Goal: Task Accomplishment & Management: Manage account settings

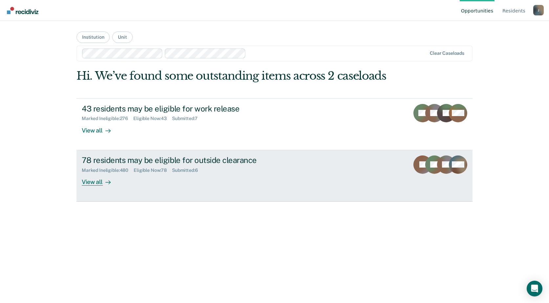
click at [95, 182] on div "View all" at bounding box center [100, 179] width 37 height 13
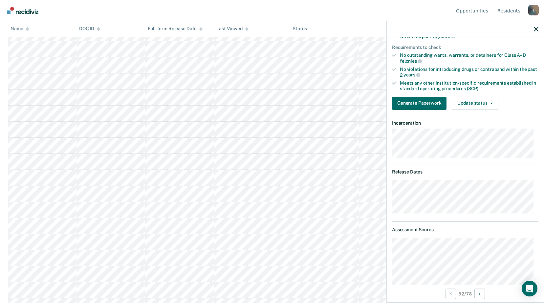
scroll to position [131, 0]
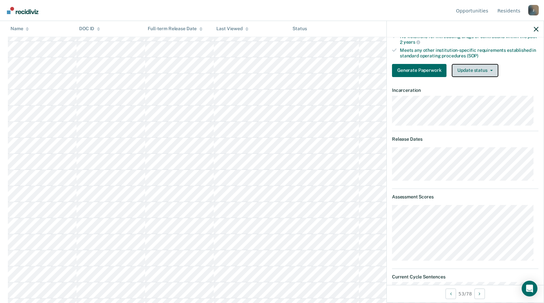
click at [491, 72] on button "Update status" at bounding box center [475, 70] width 46 height 13
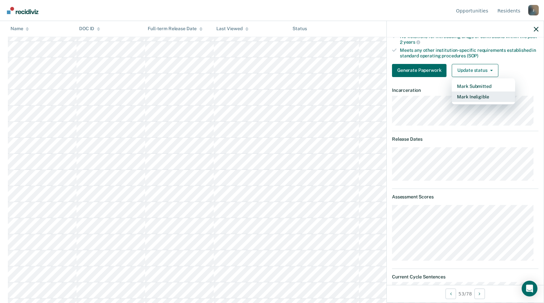
click at [472, 100] on button "Mark Ineligible" at bounding box center [483, 97] width 63 height 11
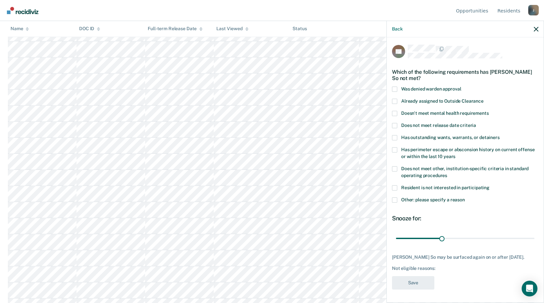
scroll to position [0, 0]
click at [393, 167] on span at bounding box center [394, 169] width 5 height 5
click at [447, 174] on input "Does not meet other, institution-specific criteria in standard operating proced…" at bounding box center [447, 174] width 0 height 0
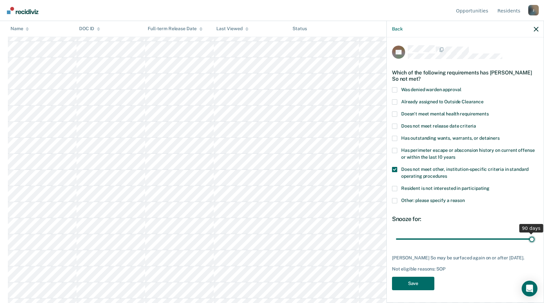
drag, startPoint x: 442, startPoint y: 233, endPoint x: 512, endPoint y: 231, distance: 69.6
type input "90"
click at [535, 233] on input "range" at bounding box center [465, 238] width 139 height 11
click at [421, 277] on button "Save" at bounding box center [413, 283] width 42 height 13
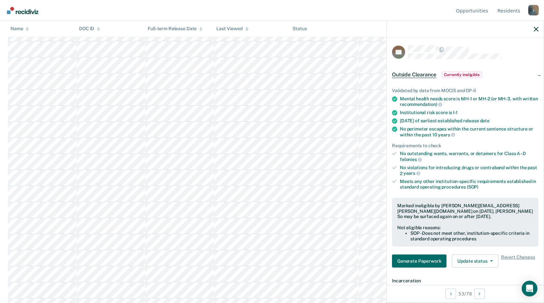
scroll to position [755, 0]
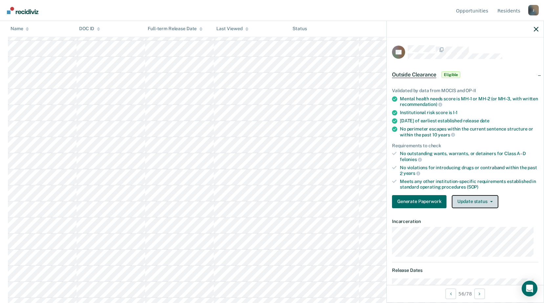
click at [490, 201] on icon "button" at bounding box center [491, 201] width 3 height 1
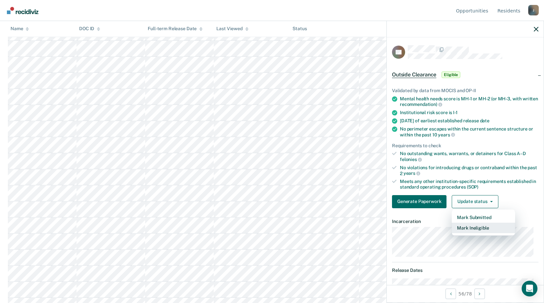
click at [480, 230] on button "Mark Ineligible" at bounding box center [483, 228] width 63 height 11
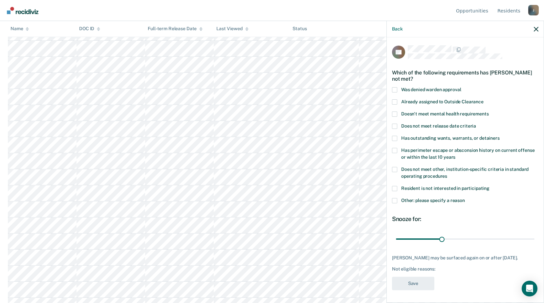
click at [393, 174] on label "Does not meet other, institution-specific criteria in standard operating proced…" at bounding box center [465, 174] width 146 height 14
click at [447, 174] on input "Does not meet other, institution-specific criteria in standard operating proced…" at bounding box center [447, 174] width 0 height 0
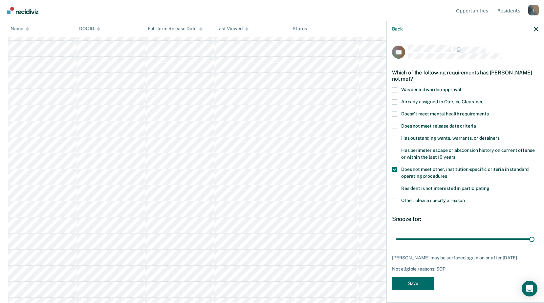
drag, startPoint x: 442, startPoint y: 240, endPoint x: 543, endPoint y: 245, distance: 101.9
type input "90"
click at [535, 243] on input "range" at bounding box center [465, 238] width 139 height 11
drag, startPoint x: 414, startPoint y: 285, endPoint x: 410, endPoint y: 281, distance: 5.1
click at [414, 284] on button "Save" at bounding box center [413, 283] width 42 height 13
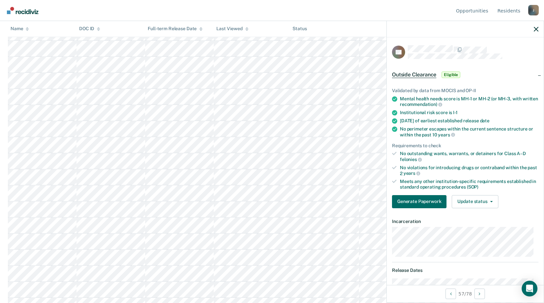
scroll to position [821, 0]
click at [472, 198] on button "Update status" at bounding box center [475, 201] width 46 height 13
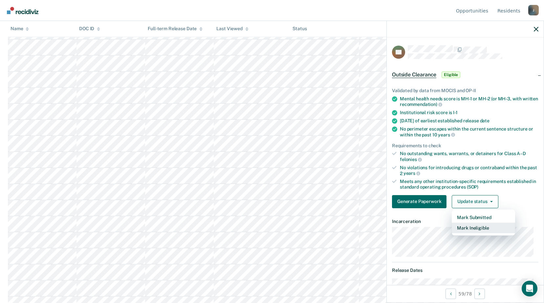
click at [475, 227] on button "Mark Ineligible" at bounding box center [483, 228] width 63 height 11
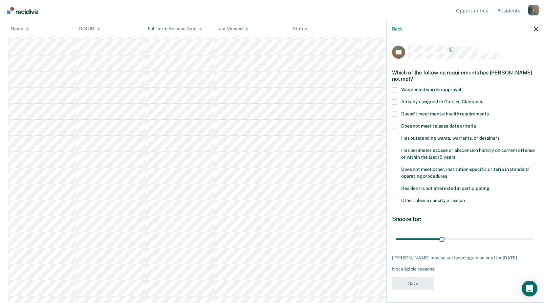
click at [396, 169] on span at bounding box center [394, 169] width 5 height 5
click at [447, 174] on input "Does not meet other, institution-specific criteria in standard operating proced…" at bounding box center [447, 174] width 0 height 0
drag, startPoint x: 441, startPoint y: 238, endPoint x: 541, endPoint y: 242, distance: 99.3
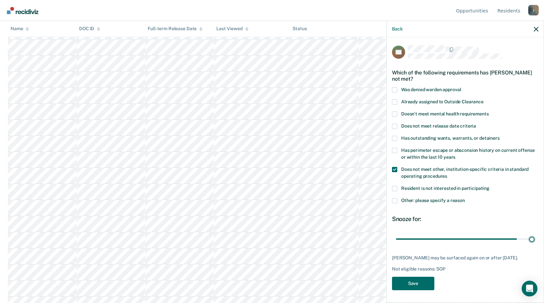
type input "90"
click at [535, 241] on input "range" at bounding box center [465, 238] width 139 height 11
click at [429, 282] on button "Save" at bounding box center [413, 283] width 42 height 13
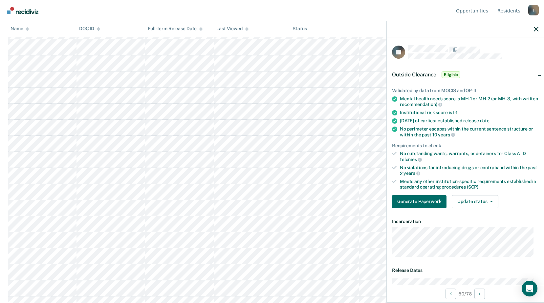
scroll to position [887, 0]
click at [465, 203] on button "Update status" at bounding box center [475, 201] width 46 height 13
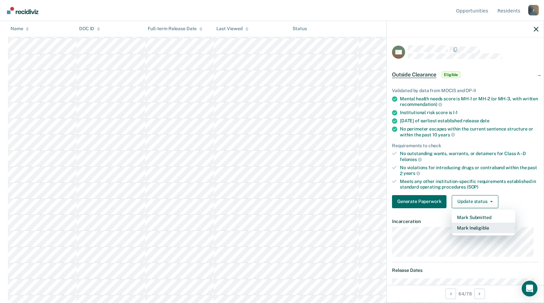
click at [472, 230] on button "Mark Ineligible" at bounding box center [483, 228] width 63 height 11
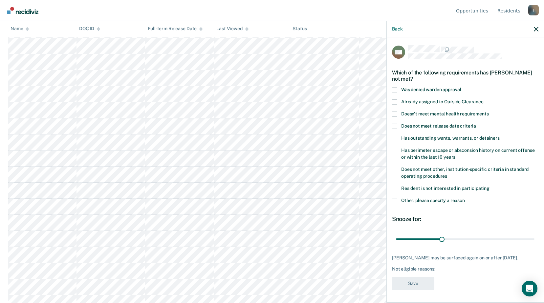
click at [395, 173] on label "Does not meet other, institution-specific criteria in standard operating proced…" at bounding box center [465, 174] width 146 height 14
click at [447, 174] on input "Does not meet other, institution-specific criteria in standard operating proced…" at bounding box center [447, 174] width 0 height 0
drag, startPoint x: 444, startPoint y: 240, endPoint x: 549, endPoint y: 235, distance: 104.9
type input "90"
click at [535, 234] on input "range" at bounding box center [465, 238] width 139 height 11
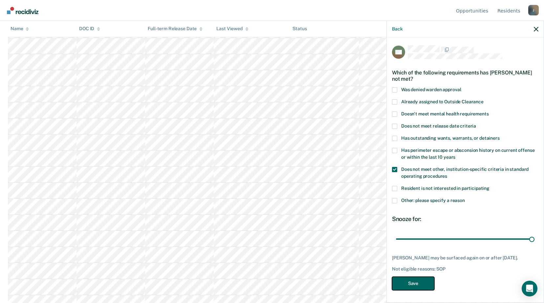
click at [429, 282] on button "Save" at bounding box center [413, 283] width 42 height 13
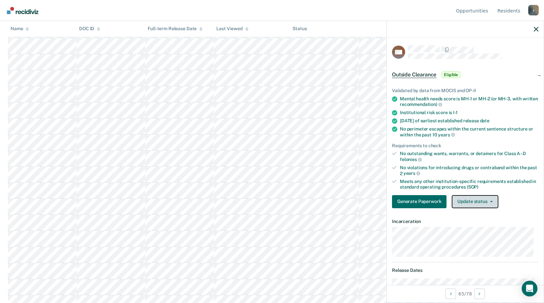
click at [482, 198] on button "Update status" at bounding box center [475, 201] width 46 height 13
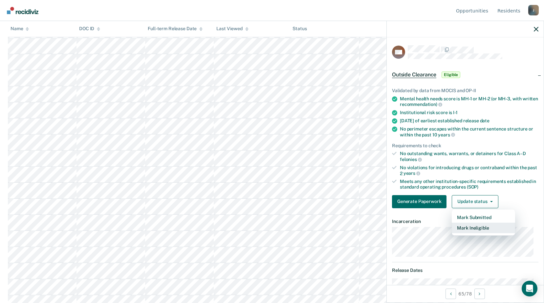
click at [466, 228] on button "Mark Ineligible" at bounding box center [483, 228] width 63 height 11
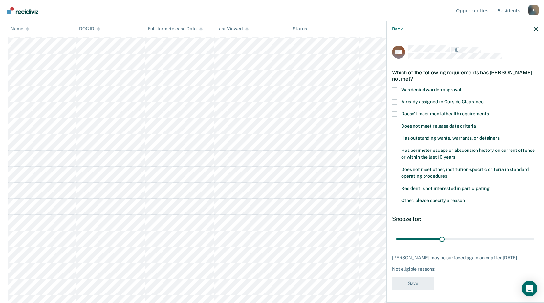
click at [398, 199] on label "Other: please specify a reason" at bounding box center [465, 201] width 146 height 7
click at [465, 198] on input "Other: please specify a reason" at bounding box center [465, 198] width 0 height 0
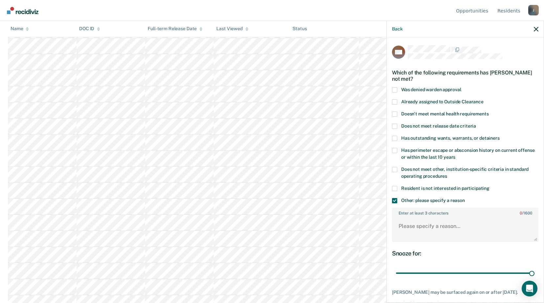
drag, startPoint x: 445, startPoint y: 274, endPoint x: 549, endPoint y: 262, distance: 104.7
type input "90"
click at [535, 268] on input "range" at bounding box center [465, 273] width 139 height 11
click at [470, 238] on textarea "Enter at least 3 characters 0 / 1600" at bounding box center [465, 229] width 145 height 24
type textarea "S"
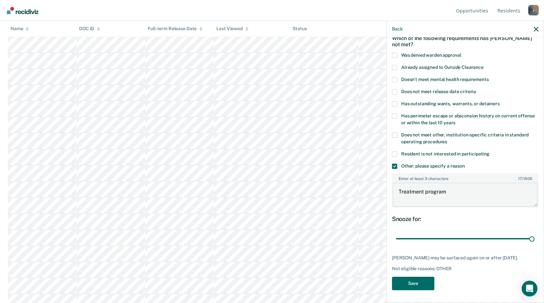
scroll to position [985, 0]
type textarea "Treatment program"
click at [419, 284] on button "Save" at bounding box center [413, 283] width 42 height 13
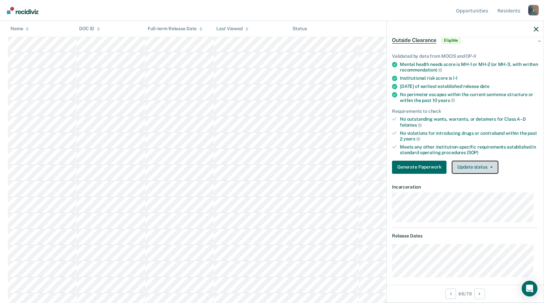
click at [480, 163] on button "Update status" at bounding box center [475, 167] width 46 height 13
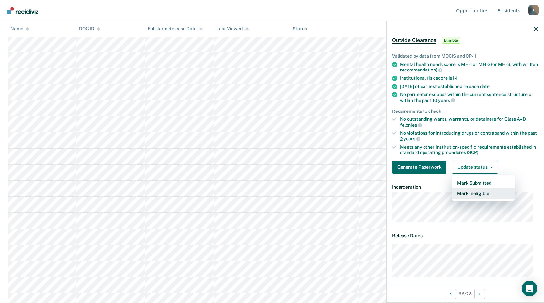
click at [470, 197] on button "Mark Ineligible" at bounding box center [483, 193] width 63 height 11
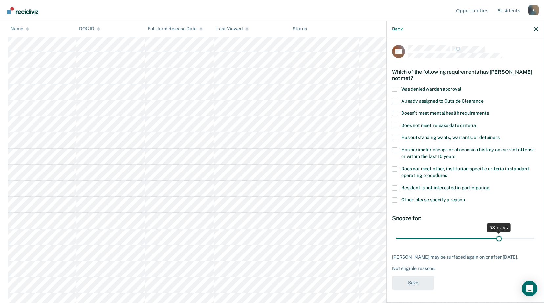
drag, startPoint x: 441, startPoint y: 233, endPoint x: 495, endPoint y: 234, distance: 53.5
type input "68"
click at [495, 234] on input "range" at bounding box center [465, 238] width 139 height 11
click at [396, 198] on span at bounding box center [394, 200] width 5 height 5
click at [465, 198] on input "Other: please specify a reason" at bounding box center [465, 198] width 0 height 0
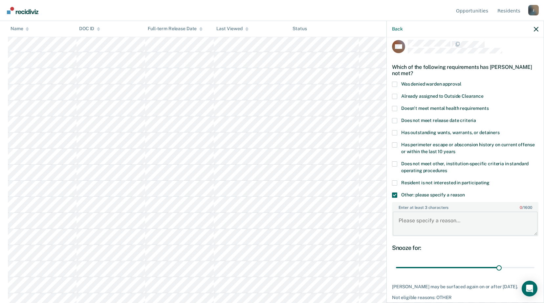
click at [416, 220] on textarea "Enter at least 3 characters 0 / 1600" at bounding box center [465, 224] width 145 height 24
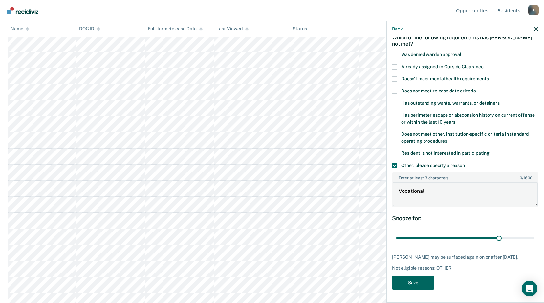
type textarea "Vocational"
click at [412, 282] on button "Save" at bounding box center [413, 282] width 42 height 13
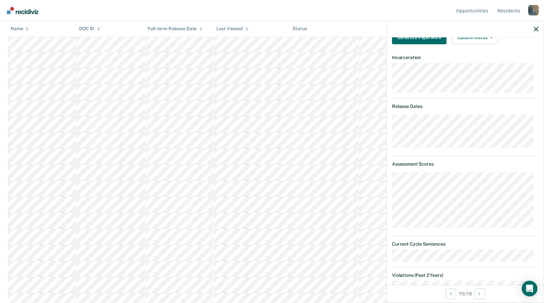
scroll to position [99, 0]
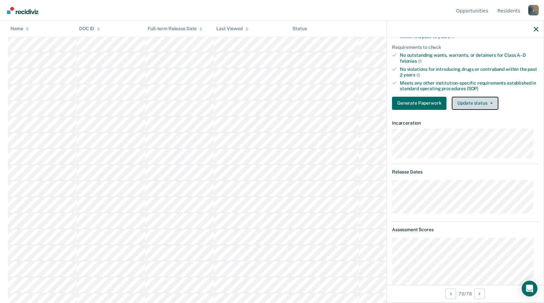
click at [467, 102] on button "Update status" at bounding box center [475, 103] width 46 height 13
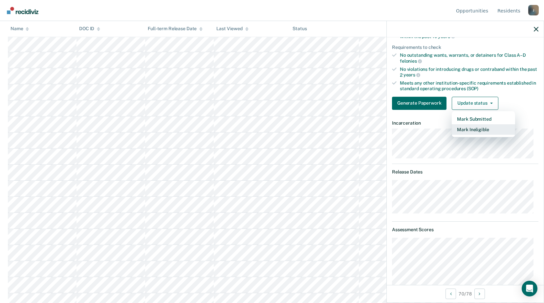
click at [470, 132] on button "Mark Ineligible" at bounding box center [483, 129] width 63 height 11
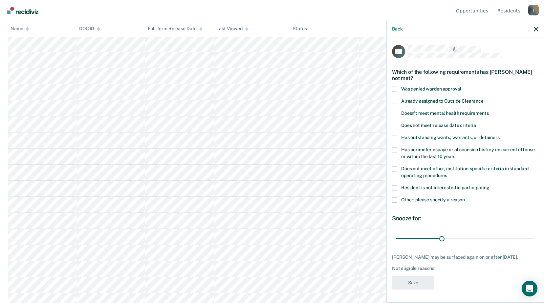
click at [397, 198] on span at bounding box center [394, 200] width 5 height 5
click at [465, 198] on input "Other: please specify a reason" at bounding box center [465, 198] width 0 height 0
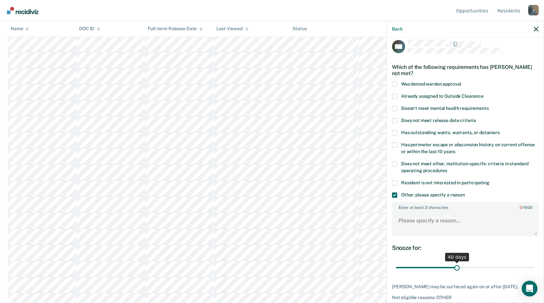
drag, startPoint x: 441, startPoint y: 269, endPoint x: 455, endPoint y: 269, distance: 13.5
type input "40"
click at [455, 269] on input "range" at bounding box center [465, 267] width 139 height 11
click at [421, 229] on textarea "Enter at least 3 characters 0 / 1600" at bounding box center [465, 224] width 145 height 24
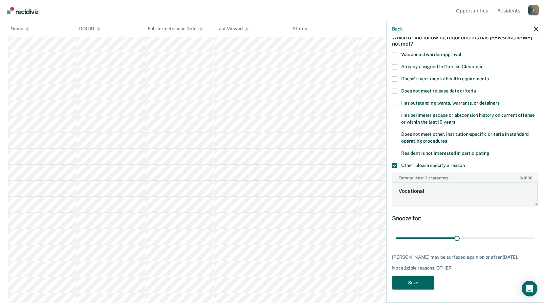
type textarea "Vocational"
click at [406, 283] on button "Save" at bounding box center [413, 282] width 42 height 13
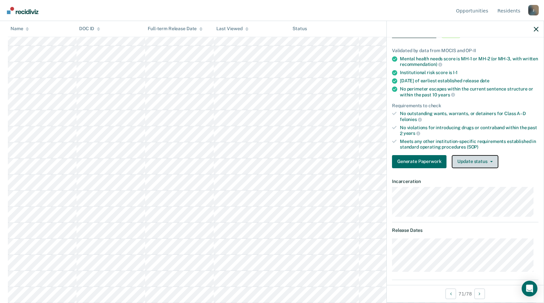
click at [475, 167] on button "Update status" at bounding box center [475, 161] width 46 height 13
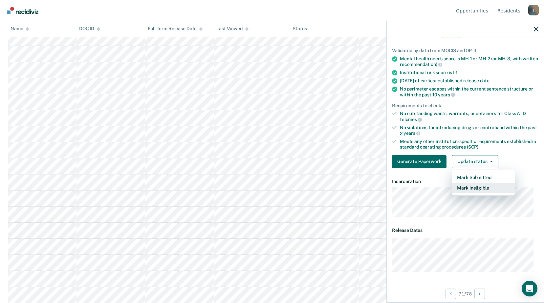
click at [474, 188] on button "Mark Ineligible" at bounding box center [483, 188] width 63 height 11
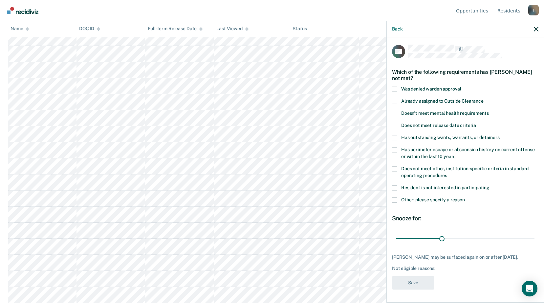
drag, startPoint x: 393, startPoint y: 196, endPoint x: 396, endPoint y: 199, distance: 4.4
click at [393, 198] on span at bounding box center [394, 200] width 5 height 5
click at [465, 198] on input "Other: please specify a reason" at bounding box center [465, 198] width 0 height 0
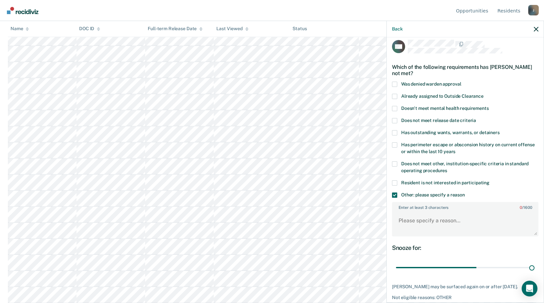
drag, startPoint x: 443, startPoint y: 268, endPoint x: 539, endPoint y: 261, distance: 96.1
type input "90"
click at [535, 265] on input "range" at bounding box center [465, 267] width 139 height 11
drag, startPoint x: 450, startPoint y: 236, endPoint x: 446, endPoint y: 230, distance: 7.5
click at [447, 232] on div "Enter at least 3 characters 0 / 1600" at bounding box center [465, 220] width 146 height 40
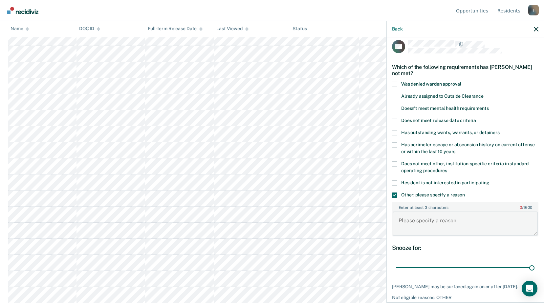
click at [445, 224] on textarea "Enter at least 3 characters 0 / 1600" at bounding box center [465, 224] width 145 height 24
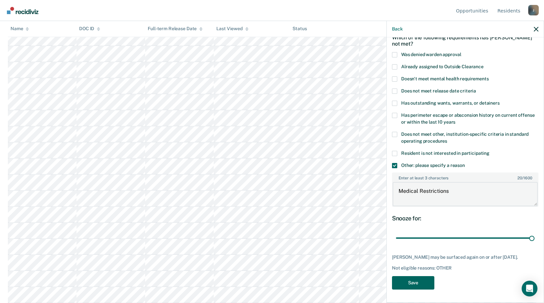
type textarea "Medical Restrictions"
click at [423, 288] on button "Save" at bounding box center [413, 282] width 42 height 13
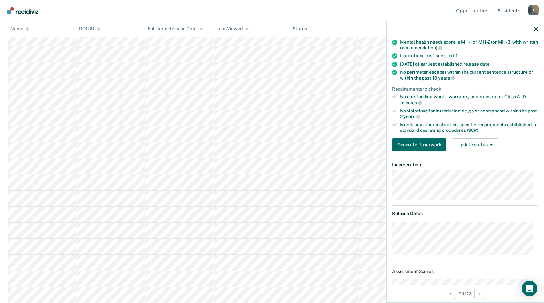
scroll to position [0, 0]
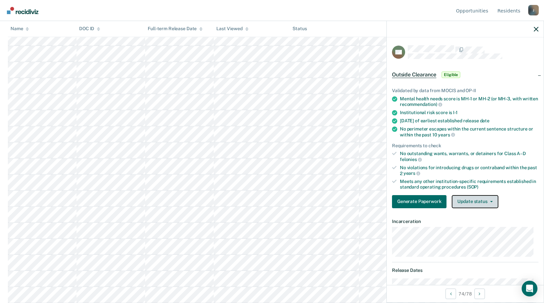
click at [478, 201] on button "Update status" at bounding box center [475, 201] width 46 height 13
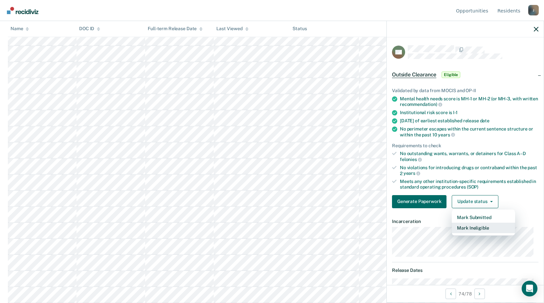
click at [474, 230] on button "Mark Ineligible" at bounding box center [483, 228] width 63 height 11
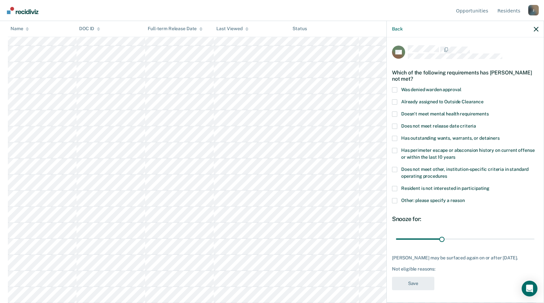
click at [395, 202] on span at bounding box center [394, 200] width 5 height 5
click at [465, 198] on input "Other: please specify a reason" at bounding box center [465, 198] width 0 height 0
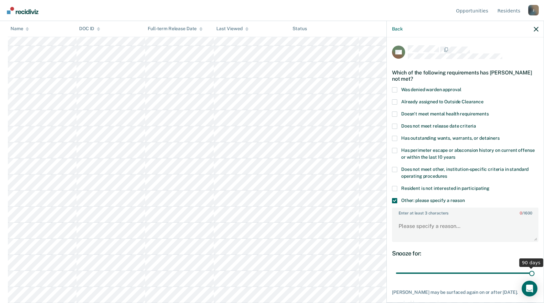
drag, startPoint x: 441, startPoint y: 272, endPoint x: 494, endPoint y: 260, distance: 54.2
type input "90"
click at [535, 276] on input "range" at bounding box center [465, 273] width 139 height 11
click at [409, 229] on textarea "Enter at least 3 characters 0 / 1600" at bounding box center [465, 229] width 145 height 24
type textarea "R"
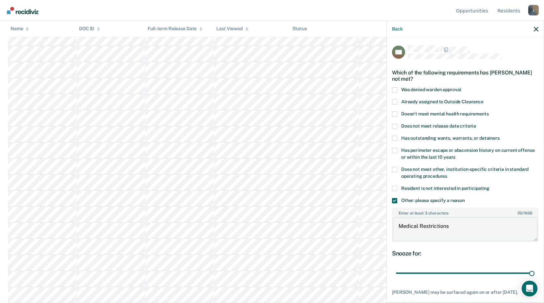
scroll to position [33, 0]
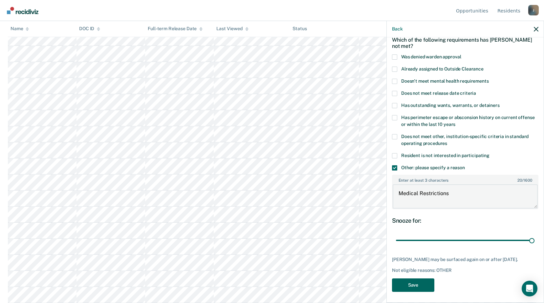
type textarea "Medical Restrictions"
click at [414, 286] on button "Save" at bounding box center [413, 285] width 42 height 13
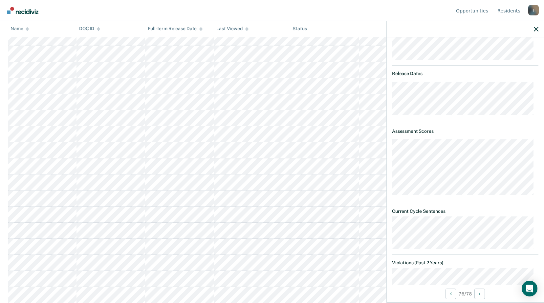
scroll to position [99, 0]
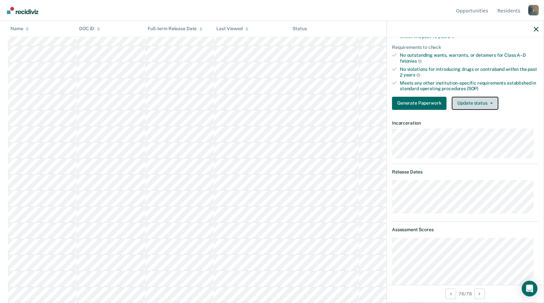
click at [477, 108] on button "Update status" at bounding box center [475, 103] width 46 height 13
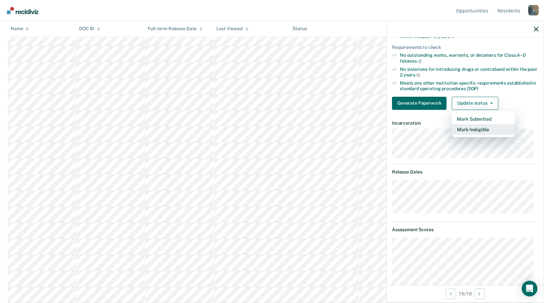
click at [472, 128] on button "Mark Ineligible" at bounding box center [483, 129] width 63 height 11
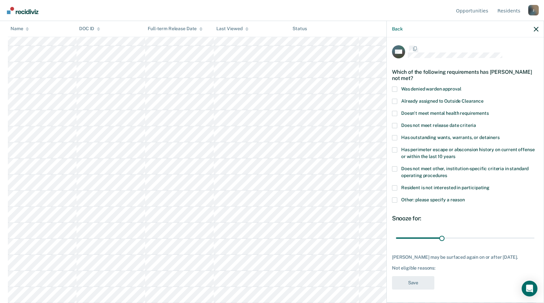
scroll to position [6, 0]
click at [396, 198] on span at bounding box center [394, 200] width 5 height 5
click at [465, 198] on input "Other: please specify a reason" at bounding box center [465, 198] width 0 height 0
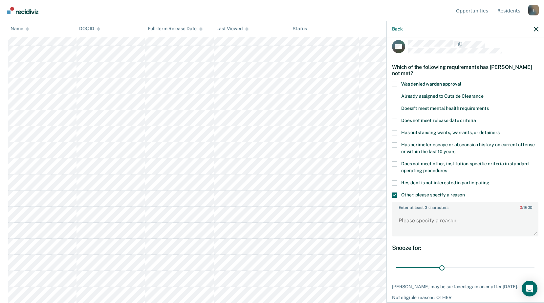
click at [394, 193] on span at bounding box center [394, 195] width 5 height 5
click at [465, 193] on input "Other: please specify a reason" at bounding box center [465, 193] width 0 height 0
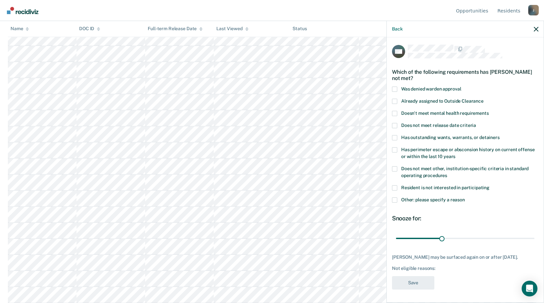
click at [394, 166] on span at bounding box center [394, 168] width 5 height 5
click at [447, 173] on input "Does not meet other, institution-specific criteria in standard operating proced…" at bounding box center [447, 173] width 0 height 0
drag, startPoint x: 441, startPoint y: 233, endPoint x: 550, endPoint y: 247, distance: 110.2
type input "90"
click at [535, 244] on input "range" at bounding box center [465, 238] width 139 height 11
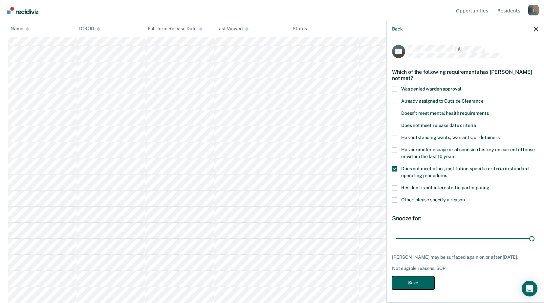
click at [425, 280] on button "Save" at bounding box center [413, 282] width 42 height 13
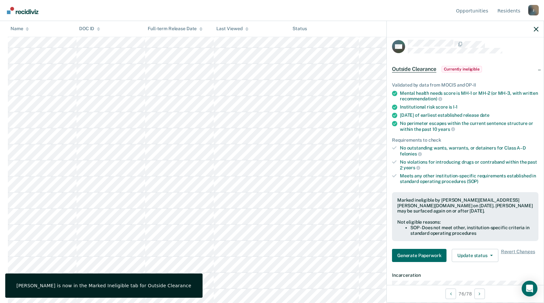
scroll to position [927, 0]
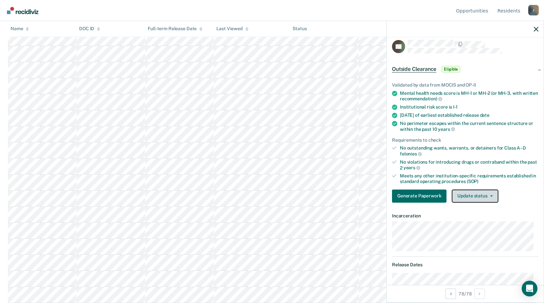
click at [476, 199] on button "Update status" at bounding box center [475, 196] width 46 height 13
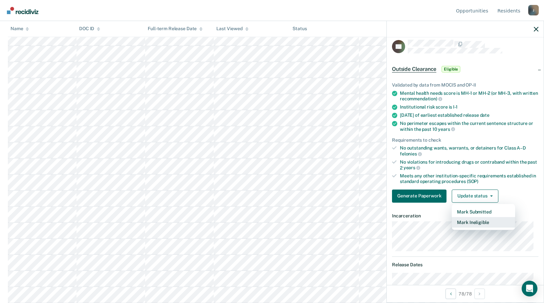
click at [471, 221] on button "Mark Ineligible" at bounding box center [483, 222] width 63 height 11
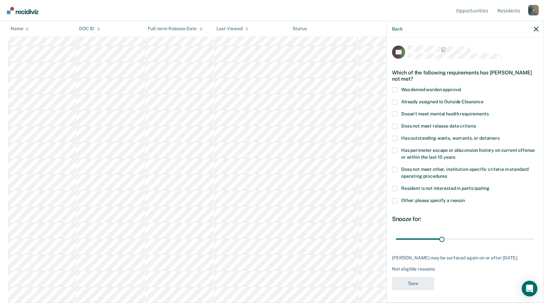
click at [397, 173] on label "Does not meet other, institution-specific criteria in standard operating proced…" at bounding box center [465, 174] width 146 height 14
click at [447, 174] on input "Does not meet other, institution-specific criteria in standard operating proced…" at bounding box center [447, 174] width 0 height 0
drag, startPoint x: 442, startPoint y: 239, endPoint x: 550, endPoint y: 230, distance: 108.7
type input "90"
click at [535, 233] on input "range" at bounding box center [465, 238] width 139 height 11
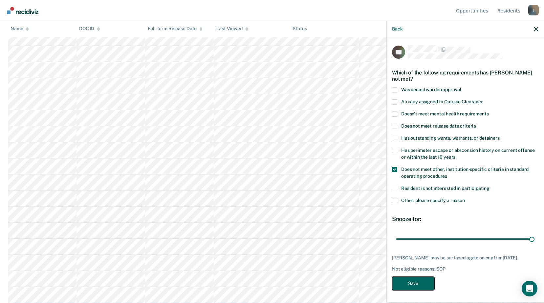
click at [420, 285] on button "Save" at bounding box center [413, 283] width 42 height 13
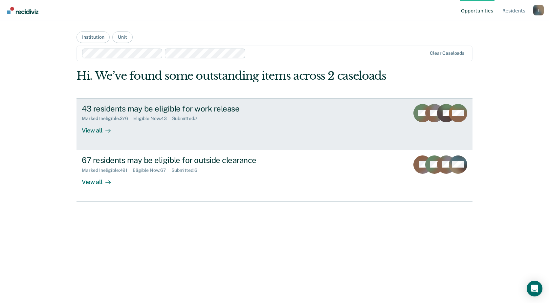
click at [97, 133] on div "View all" at bounding box center [100, 128] width 37 height 13
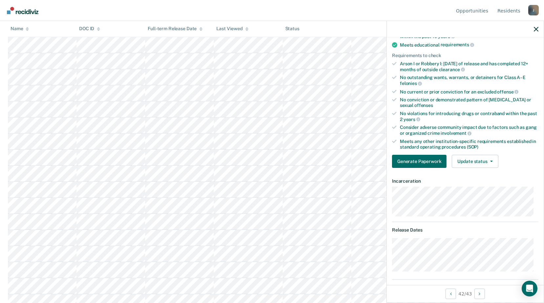
scroll to position [98, 0]
click at [490, 168] on div "Validated by data from MOCIS and OP-II Mental health needs score is MH-1 or MH-…" at bounding box center [465, 76] width 157 height 194
click at [488, 163] on button "Update status" at bounding box center [475, 161] width 46 height 13
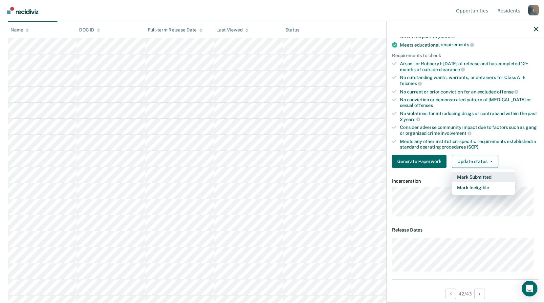
click at [475, 179] on button "Mark Submitted" at bounding box center [483, 177] width 63 height 11
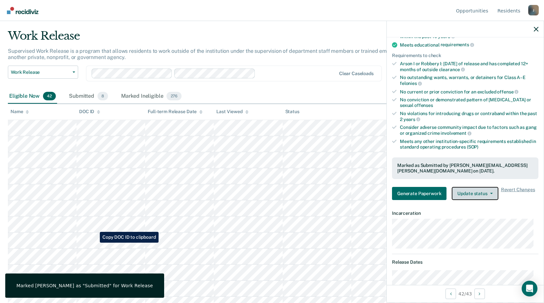
scroll to position [0, 0]
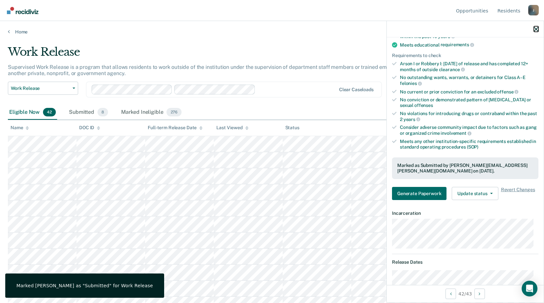
click at [536, 26] on button "button" at bounding box center [536, 29] width 5 height 6
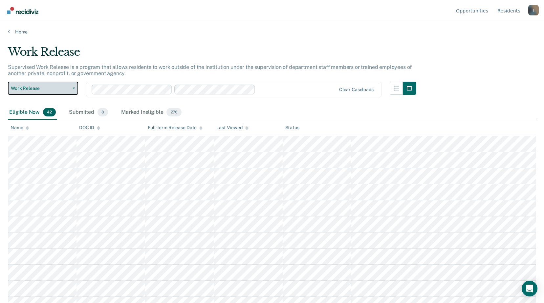
click at [62, 87] on span "Work Release" at bounding box center [40, 89] width 59 height 6
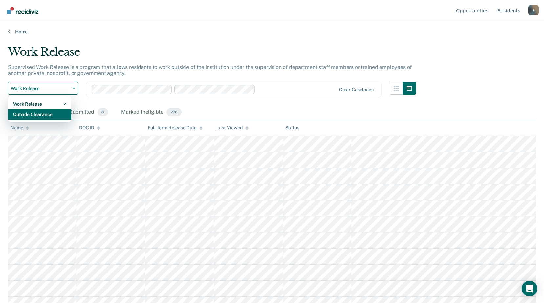
click at [56, 112] on div "Outside Clearance" at bounding box center [39, 114] width 53 height 11
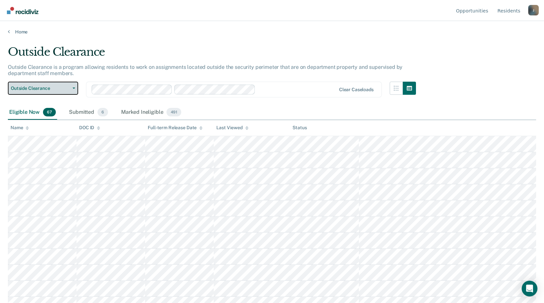
click at [59, 92] on button "Outside Clearance" at bounding box center [43, 88] width 70 height 13
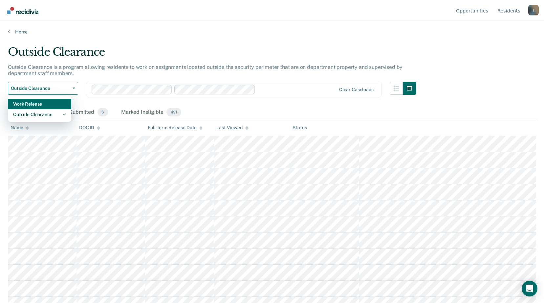
click at [66, 104] on div "Work Release" at bounding box center [39, 104] width 53 height 11
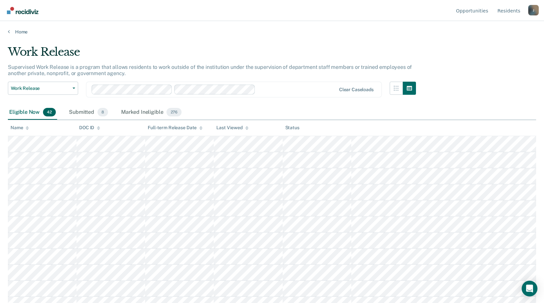
click at [315, 93] on div at bounding box center [297, 90] width 78 height 8
drag, startPoint x: 298, startPoint y: 93, endPoint x: 255, endPoint y: 91, distance: 42.4
click at [297, 93] on div at bounding box center [297, 90] width 78 height 8
click at [10, 31] on link "Home" at bounding box center [272, 32] width 528 height 6
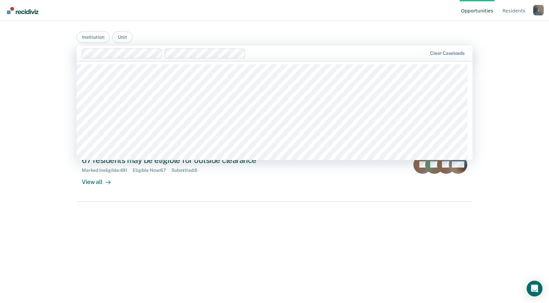
click at [299, 58] on div "Clear caseloads" at bounding box center [275, 54] width 396 height 16
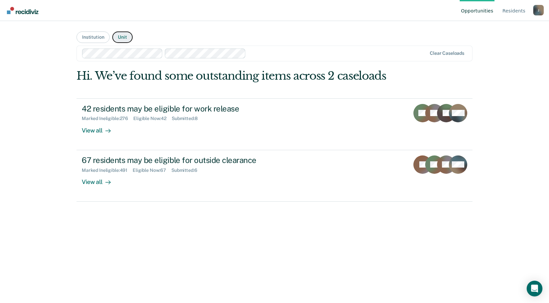
click at [120, 36] on button "Unit" at bounding box center [122, 37] width 20 height 11
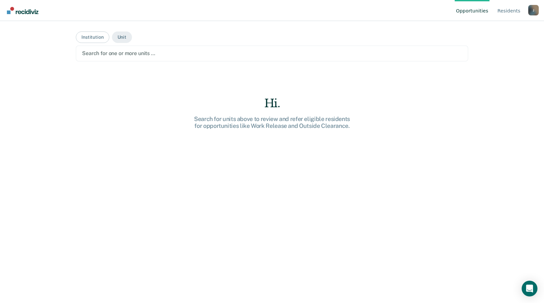
click at [153, 59] on div "Search for one or more units …" at bounding box center [272, 54] width 392 height 16
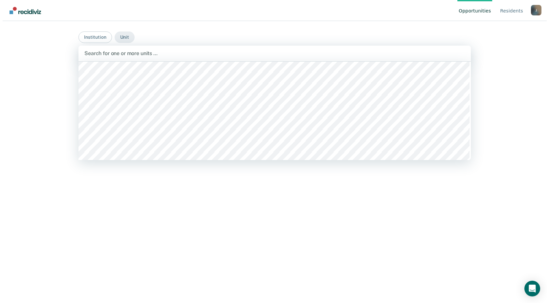
scroll to position [394, 0]
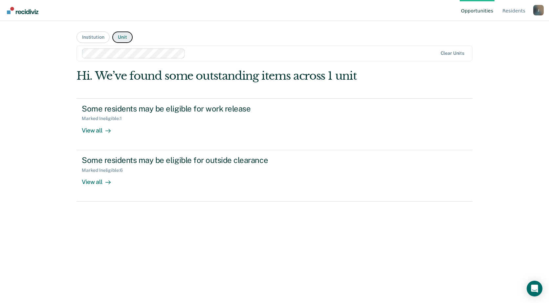
click at [120, 33] on button "Unit" at bounding box center [122, 37] width 20 height 11
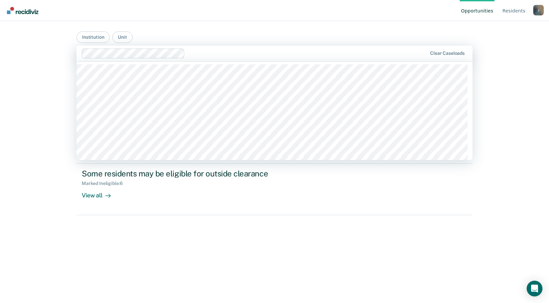
click at [203, 52] on div at bounding box center [307, 54] width 239 height 8
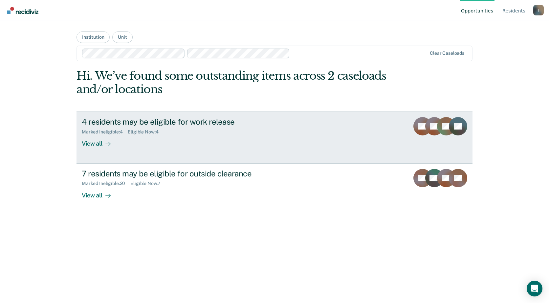
click at [113, 145] on div "View all" at bounding box center [100, 141] width 37 height 13
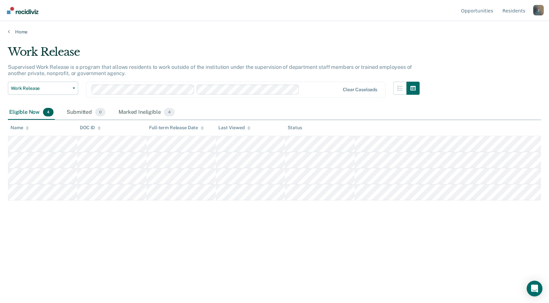
click at [69, 95] on div "Work Release Work Release Outside Clearance" at bounding box center [43, 94] width 70 height 24
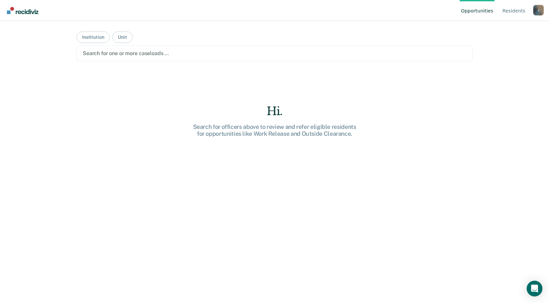
click at [123, 54] on div at bounding box center [275, 54] width 384 height 8
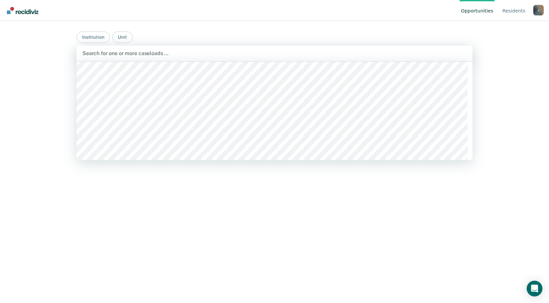
scroll to position [296, 0]
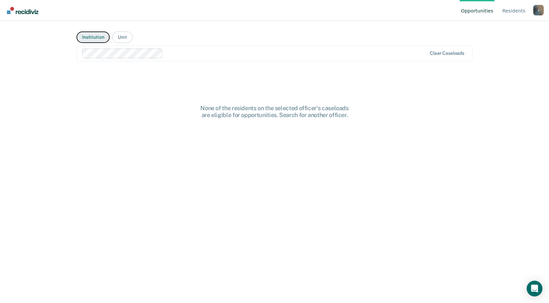
click at [101, 40] on button "Institution" at bounding box center [93, 37] width 33 height 11
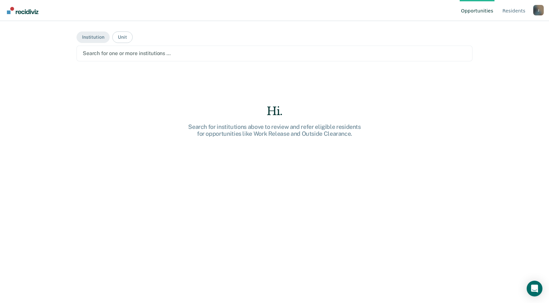
click at [205, 54] on div at bounding box center [275, 54] width 384 height 8
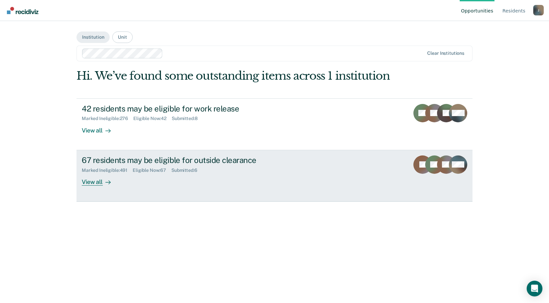
click at [198, 186] on div "67 residents may be eligible for outside clearance Marked Ineligible : 491 Elig…" at bounding box center [205, 171] width 246 height 30
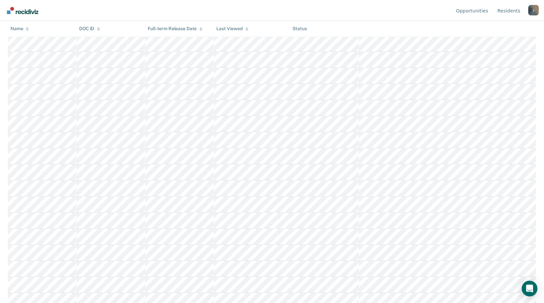
scroll to position [230, 0]
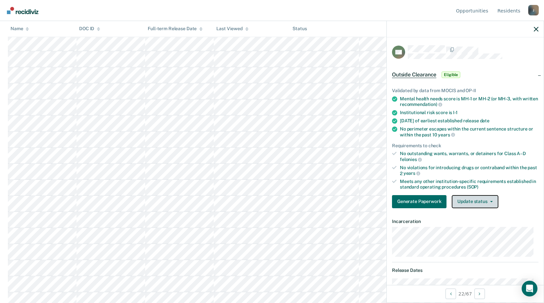
click at [486, 202] on button "Update status" at bounding box center [475, 201] width 46 height 13
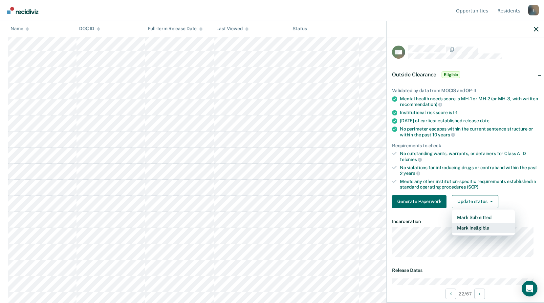
click at [475, 231] on button "Mark Ineligible" at bounding box center [483, 228] width 63 height 11
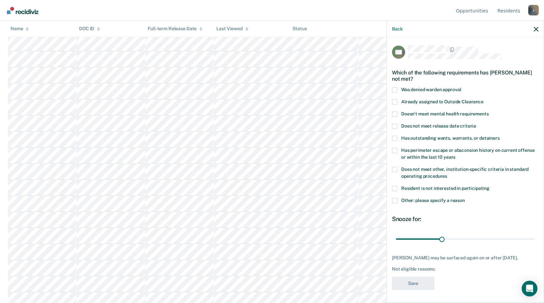
click at [395, 189] on span at bounding box center [394, 188] width 5 height 5
click at [490, 186] on input "Resident is not interested in participating" at bounding box center [490, 186] width 0 height 0
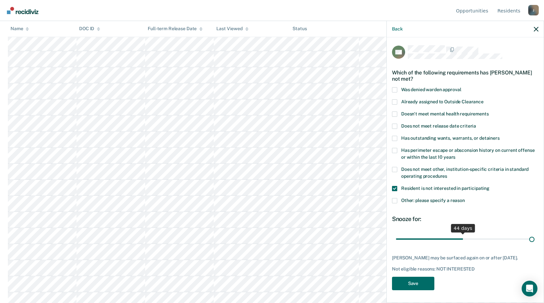
drag, startPoint x: 438, startPoint y: 239, endPoint x: 550, endPoint y: 241, distance: 112.3
type input "90"
click at [535, 241] on input "range" at bounding box center [465, 238] width 139 height 11
click at [408, 277] on button "Save" at bounding box center [413, 283] width 42 height 13
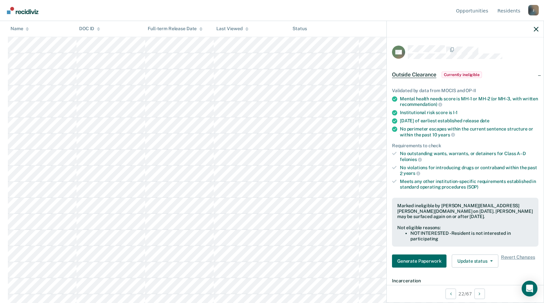
scroll to position [0, 0]
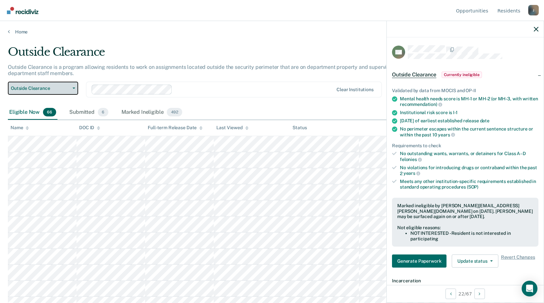
click at [61, 90] on span "Outside Clearance" at bounding box center [40, 89] width 59 height 6
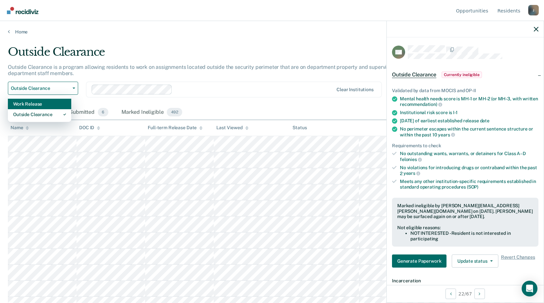
click at [51, 106] on div "Work Release" at bounding box center [39, 104] width 53 height 11
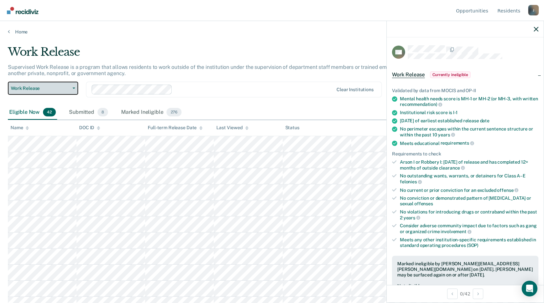
scroll to position [99, 0]
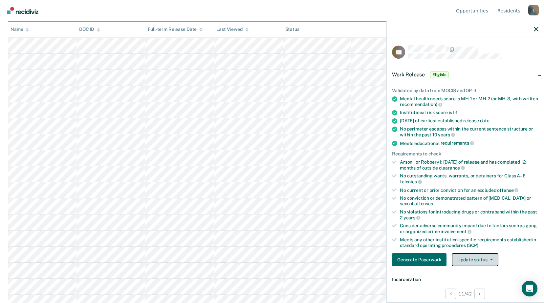
click at [460, 261] on button "Update status" at bounding box center [475, 260] width 46 height 13
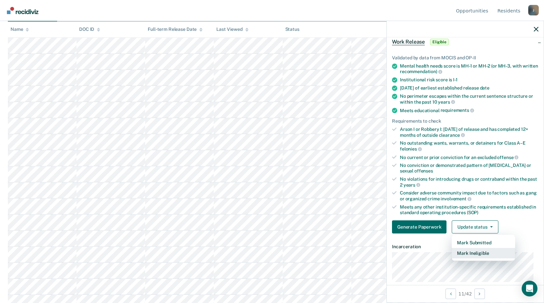
scroll to position [66, 0]
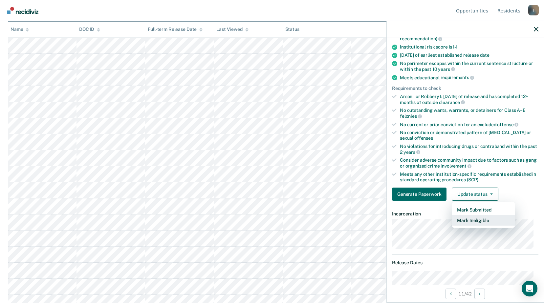
click at [471, 219] on button "Mark Ineligible" at bounding box center [483, 220] width 63 height 11
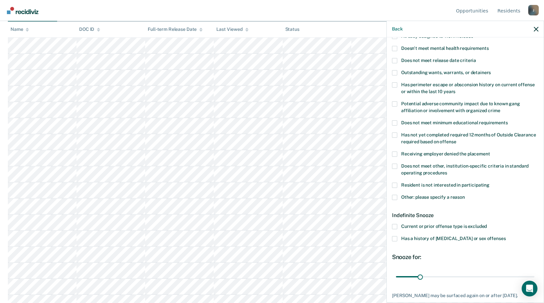
click at [398, 193] on div "Resident is not interested in participating" at bounding box center [465, 189] width 146 height 12
click at [398, 197] on label "Other: please specify a reason" at bounding box center [465, 198] width 146 height 7
click at [465, 195] on input "Other: please specify a reason" at bounding box center [465, 195] width 0 height 0
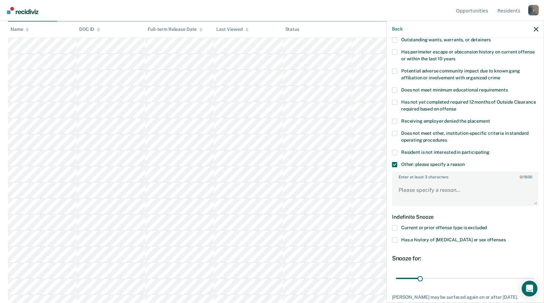
scroll to position [131, 0]
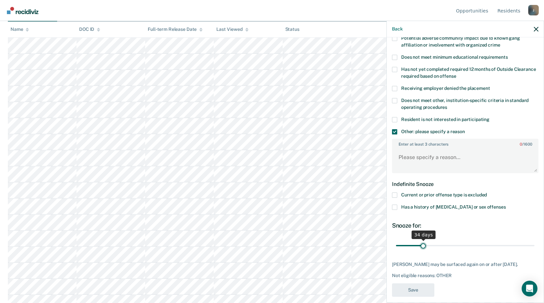
type input "34"
click at [422, 250] on input "range" at bounding box center [465, 245] width 139 height 11
click at [419, 164] on textarea "Enter at least 3 characters 0 / 1600" at bounding box center [465, 160] width 145 height 24
type textarea "WEP Program"
click at [418, 293] on button "Save" at bounding box center [413, 290] width 42 height 13
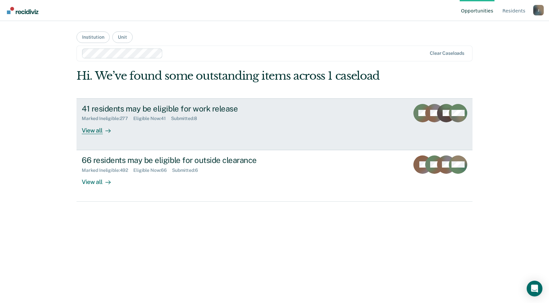
click at [114, 132] on div "View all" at bounding box center [100, 128] width 37 height 13
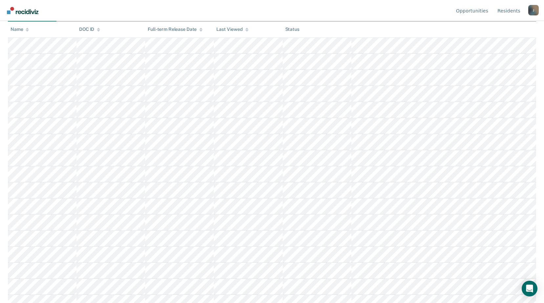
scroll to position [131, 0]
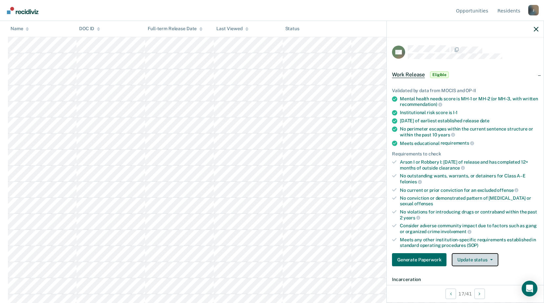
click at [465, 263] on button "Update status" at bounding box center [475, 260] width 46 height 13
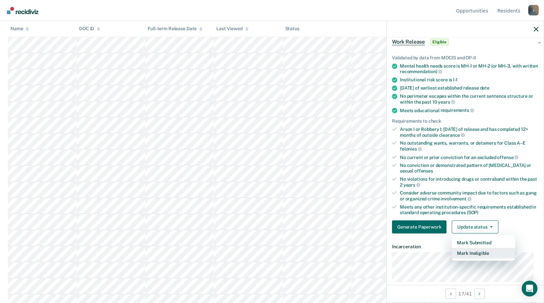
click at [469, 252] on button "Mark Ineligible" at bounding box center [483, 253] width 63 height 11
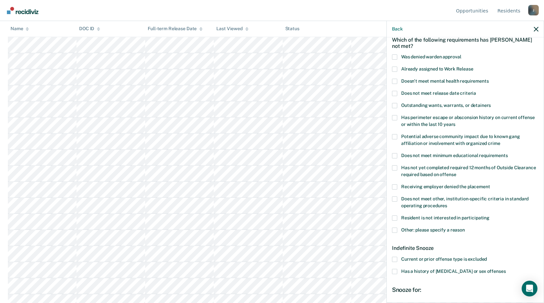
scroll to position [66, 0]
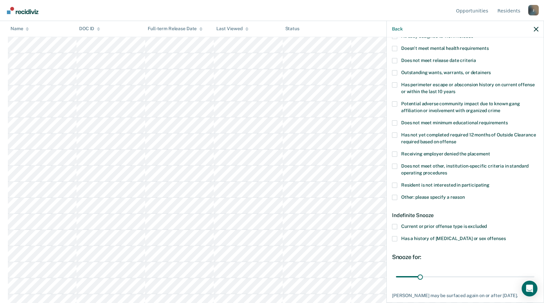
click at [395, 226] on span at bounding box center [394, 226] width 5 height 5
click at [487, 224] on input "Current or prior offense type is excluded" at bounding box center [487, 224] width 0 height 0
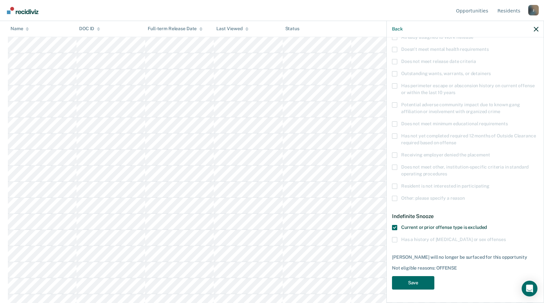
scroll to position [64, 0]
click at [429, 287] on button "Save" at bounding box center [413, 283] width 42 height 13
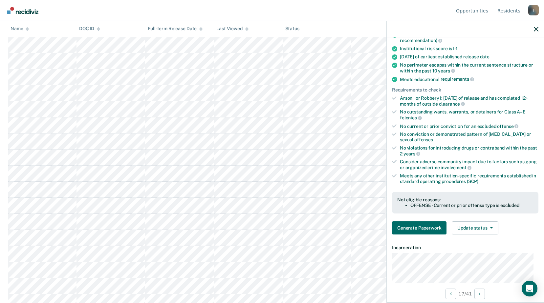
scroll to position [197, 0]
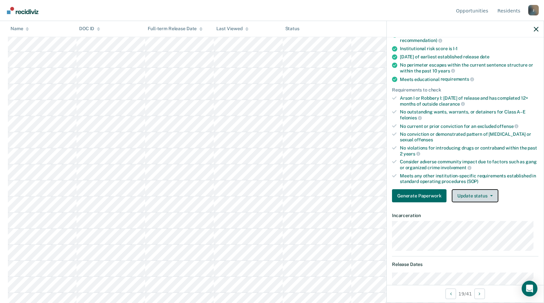
click at [480, 196] on button "Update status" at bounding box center [475, 195] width 46 height 13
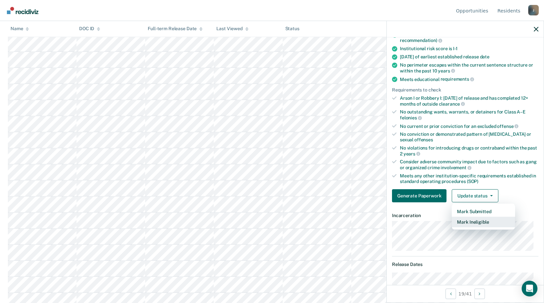
click at [476, 222] on button "Mark Ineligible" at bounding box center [483, 222] width 63 height 11
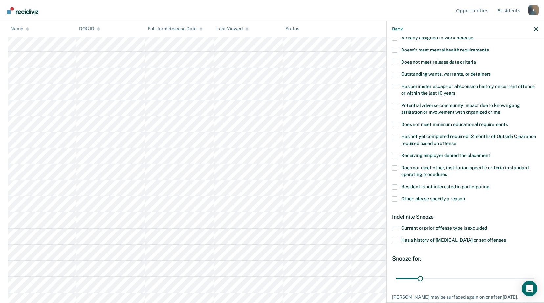
click at [396, 166] on span at bounding box center [394, 168] width 5 height 5
click at [447, 172] on input "Does not meet other, institution-specific criteria in standard operating proced…" at bounding box center [447, 172] width 0 height 0
drag, startPoint x: 421, startPoint y: 278, endPoint x: 538, endPoint y: 281, distance: 117.3
type input "180"
click at [535, 282] on input "range" at bounding box center [465, 278] width 139 height 11
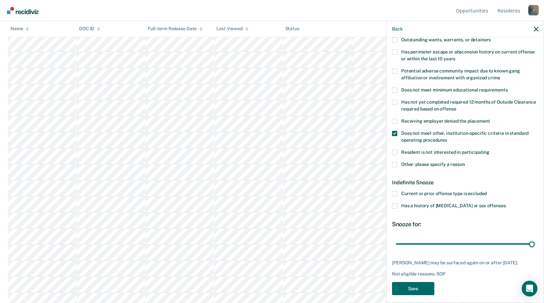
scroll to position [103, 0]
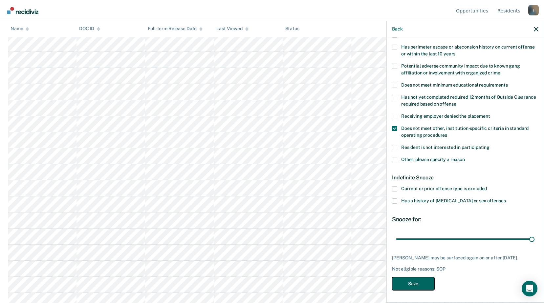
click at [418, 282] on button "Save" at bounding box center [413, 283] width 42 height 13
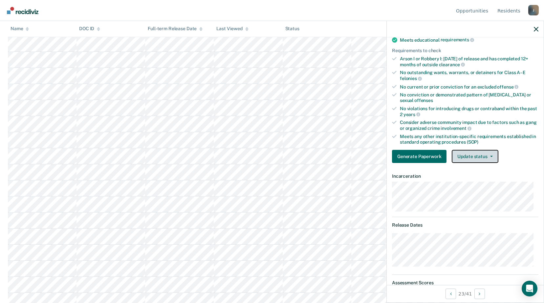
click at [493, 157] on button "Update status" at bounding box center [475, 156] width 46 height 13
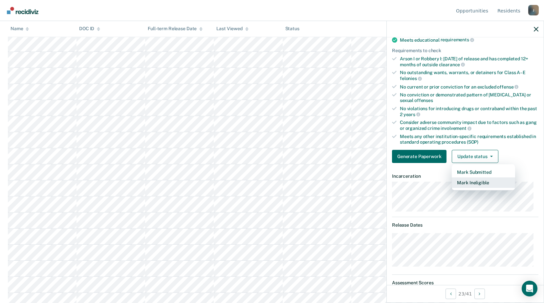
click at [478, 185] on button "Mark Ineligible" at bounding box center [483, 183] width 63 height 11
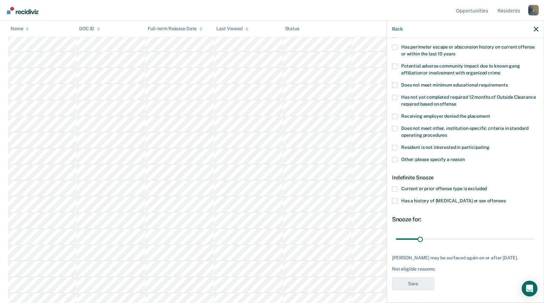
click at [396, 159] on span at bounding box center [394, 159] width 5 height 5
click at [465, 157] on input "Other: please specify a reason" at bounding box center [465, 157] width 0 height 0
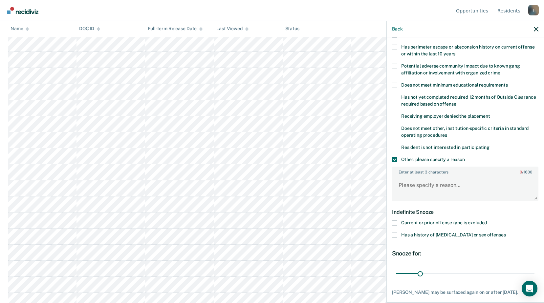
click at [396, 159] on span at bounding box center [394, 159] width 5 height 5
click at [465, 157] on input "Other: please specify a reason" at bounding box center [465, 157] width 0 height 0
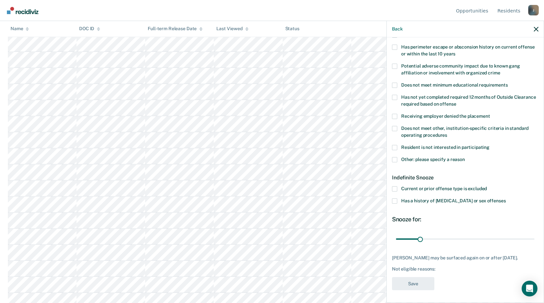
click at [394, 188] on span at bounding box center [394, 189] width 5 height 5
click at [487, 187] on input "Current or prior offense type is excluded" at bounding box center [487, 187] width 0 height 0
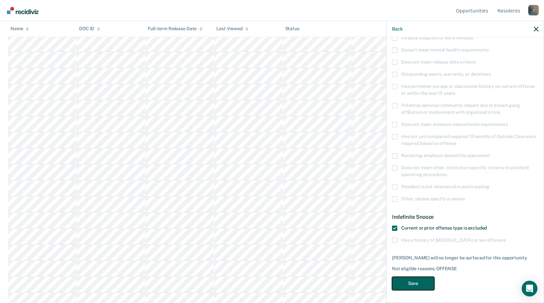
click at [418, 282] on button "Save" at bounding box center [413, 283] width 42 height 13
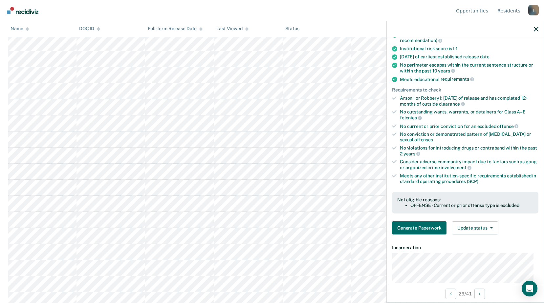
scroll to position [296, 0]
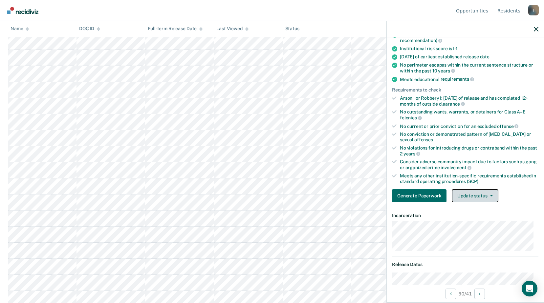
click at [481, 197] on button "Update status" at bounding box center [475, 195] width 46 height 13
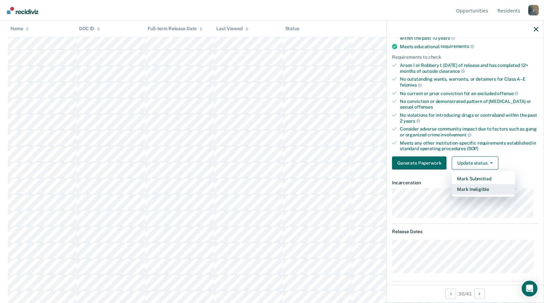
scroll to position [163, 0]
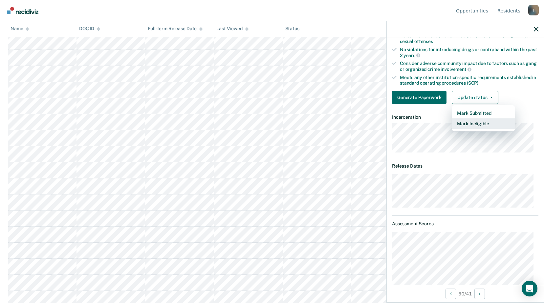
click at [469, 125] on button "Mark Ineligible" at bounding box center [483, 124] width 63 height 11
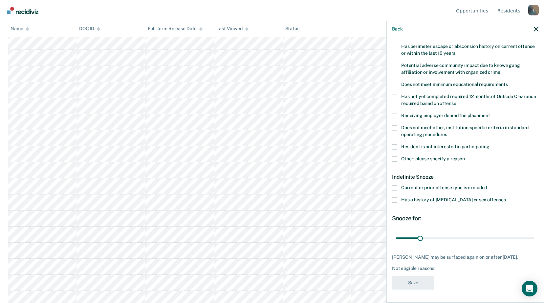
scroll to position [103, 0]
click at [394, 161] on span at bounding box center [394, 159] width 5 height 5
click at [465, 157] on input "Other: please specify a reason" at bounding box center [465, 157] width 0 height 0
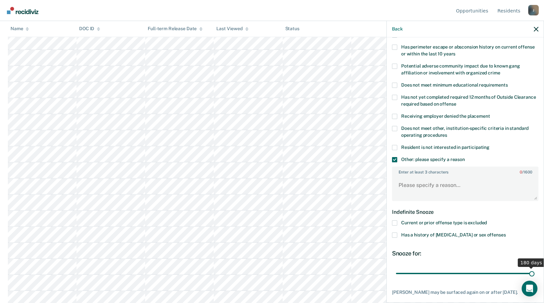
drag, startPoint x: 418, startPoint y: 271, endPoint x: 550, endPoint y: 254, distance: 132.9
type input "180"
click at [535, 268] on input "range" at bounding box center [465, 273] width 139 height 11
click at [421, 181] on textarea "Enter at least 3 characters 0 / 1600" at bounding box center [465, 188] width 145 height 24
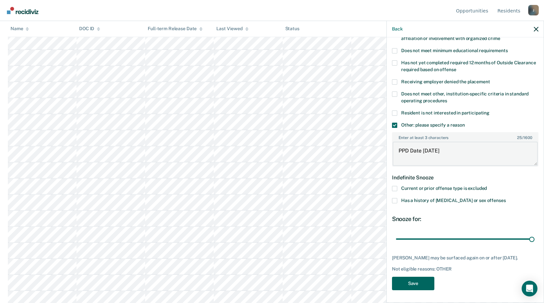
type textarea "PPD Date within 6 months"
click at [409, 288] on button "Save" at bounding box center [413, 283] width 42 height 13
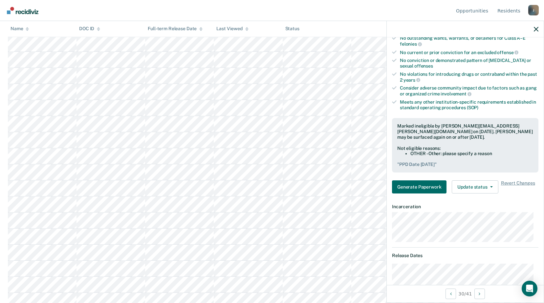
scroll to position [0, 0]
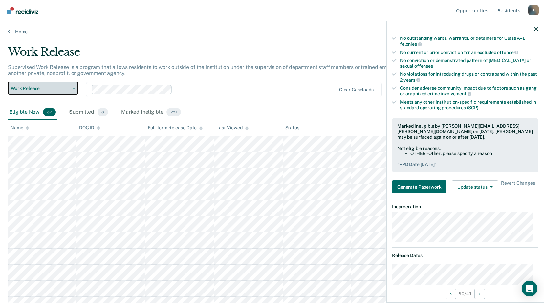
click at [53, 89] on span "Work Release" at bounding box center [40, 89] width 59 height 6
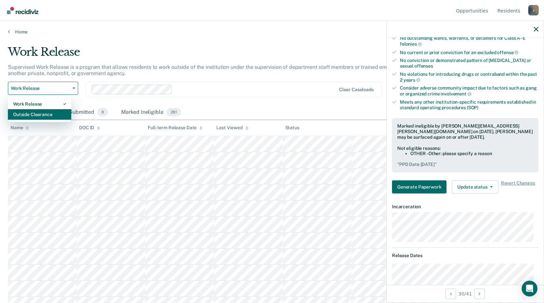
click at [66, 114] on button "Outside Clearance" at bounding box center [39, 114] width 63 height 11
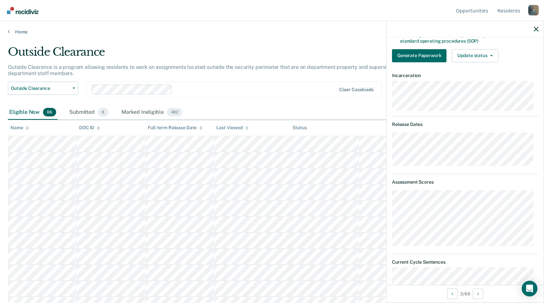
scroll to position [80, 0]
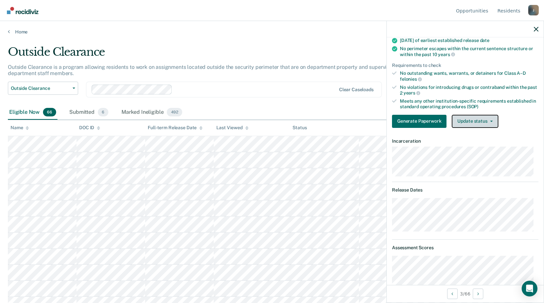
click at [480, 115] on button "Update status" at bounding box center [475, 121] width 46 height 13
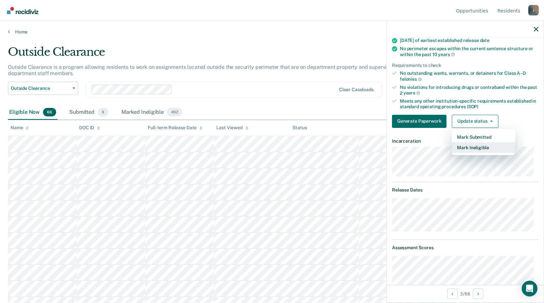
click at [474, 151] on button "Mark Ineligible" at bounding box center [483, 148] width 63 height 11
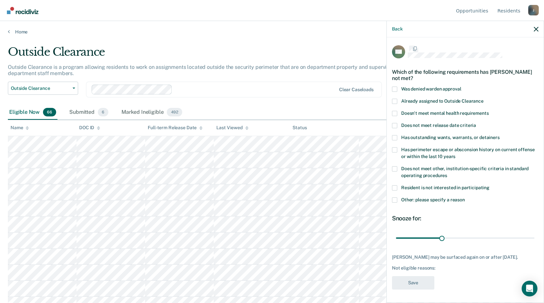
scroll to position [6, 0]
click at [397, 166] on span at bounding box center [394, 168] width 5 height 5
click at [447, 173] on input "Does not meet other, institution-specific criteria in standard operating proced…" at bounding box center [447, 173] width 0 height 0
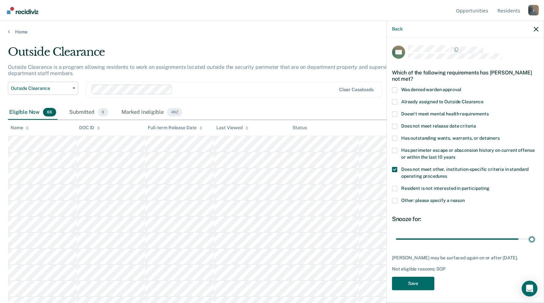
drag, startPoint x: 445, startPoint y: 234, endPoint x: 549, endPoint y: 254, distance: 105.4
type input "90"
click at [535, 245] on input "range" at bounding box center [465, 238] width 139 height 11
click at [403, 281] on button "Save" at bounding box center [413, 283] width 42 height 13
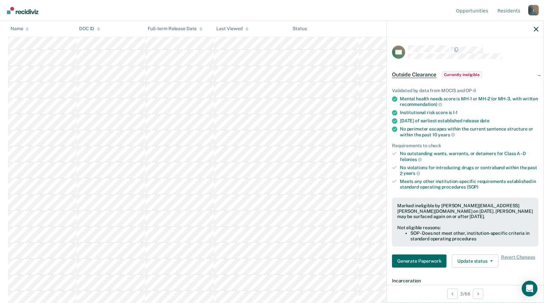
scroll to position [328, 0]
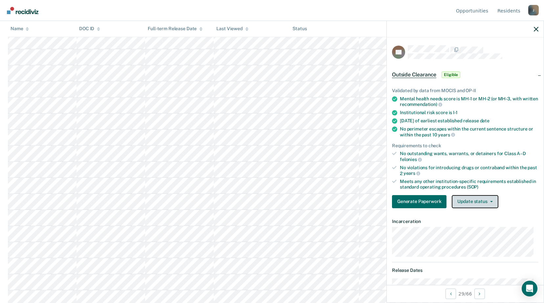
click at [480, 201] on button "Update status" at bounding box center [475, 201] width 46 height 13
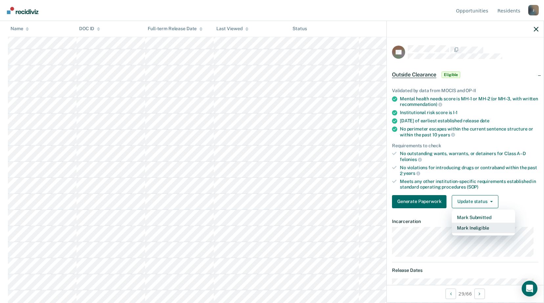
click at [477, 229] on button "Mark Ineligible" at bounding box center [483, 228] width 63 height 11
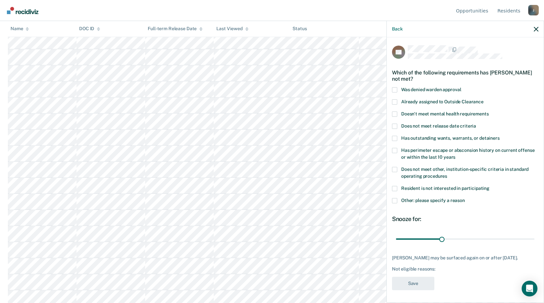
click at [397, 174] on label "Does not meet other, institution-specific criteria in standard operating proced…" at bounding box center [465, 174] width 146 height 14
click at [447, 174] on input "Does not meet other, institution-specific criteria in standard operating proced…" at bounding box center [447, 174] width 0 height 0
drag, startPoint x: 440, startPoint y: 238, endPoint x: 549, endPoint y: 254, distance: 109.8
type input "90"
click at [535, 245] on input "range" at bounding box center [465, 238] width 139 height 11
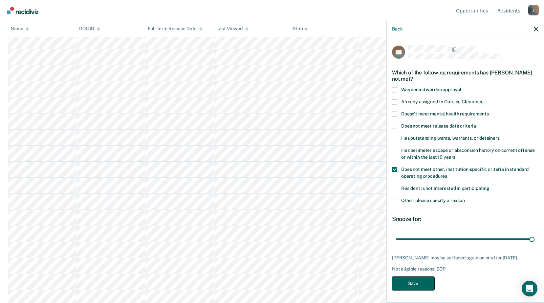
click at [419, 285] on button "Save" at bounding box center [413, 283] width 42 height 13
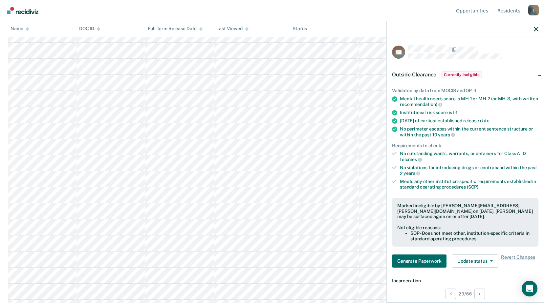
scroll to position [788, 0]
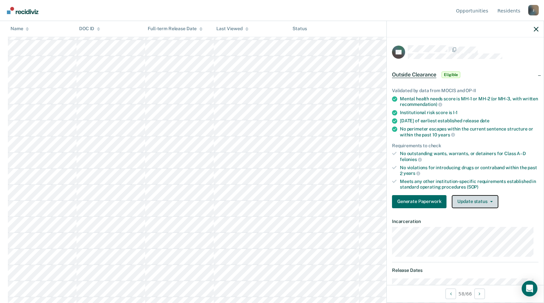
click at [479, 195] on button "Update status" at bounding box center [475, 201] width 46 height 13
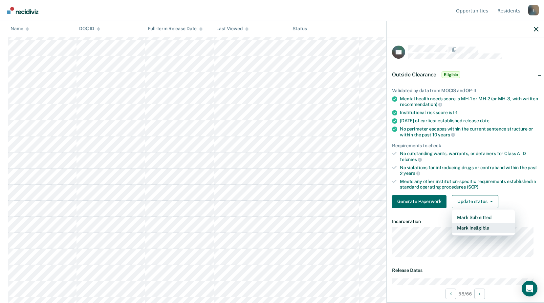
click at [466, 226] on button "Mark Ineligible" at bounding box center [483, 228] width 63 height 11
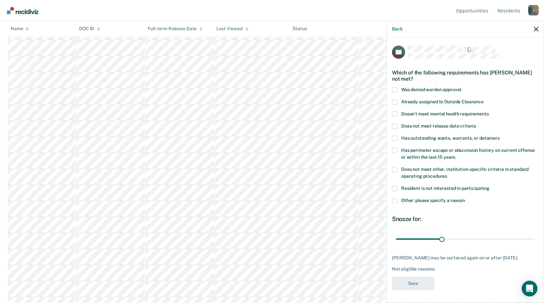
click at [394, 168] on span at bounding box center [394, 169] width 5 height 5
click at [447, 174] on input "Does not meet other, institution-specific criteria in standard operating proced…" at bounding box center [447, 174] width 0 height 0
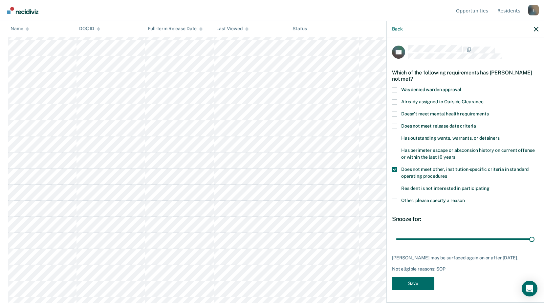
drag, startPoint x: 441, startPoint y: 240, endPoint x: 461, endPoint y: 287, distance: 51.9
type input "90"
click at [535, 245] on input "range" at bounding box center [465, 238] width 139 height 11
click at [423, 287] on button "Save" at bounding box center [413, 283] width 42 height 13
